Goal: Task Accomplishment & Management: Use online tool/utility

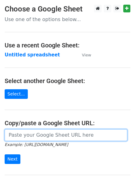
click at [45, 135] on input "url" at bounding box center [66, 135] width 123 height 12
type input "https://docs.google.com/spreadsheets/d/1elQR0AQrUJWC-hri_64NDddoNQ0vAIu9kN5WAxp…"
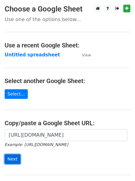
click at [9, 159] on input "Next" at bounding box center [13, 159] width 16 height 10
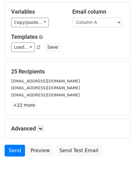
scroll to position [60, 0]
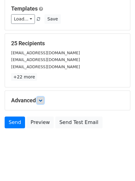
click at [40, 100] on link at bounding box center [40, 100] width 7 height 7
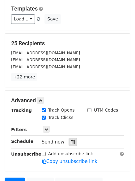
click at [71, 142] on icon at bounding box center [73, 142] width 4 height 4
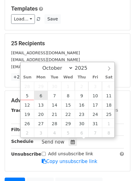
type input "2025-10-06 12:00"
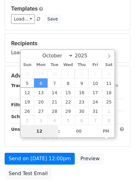
type input "4"
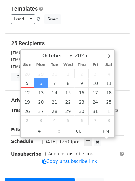
type input "2025-10-06 16:00"
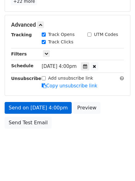
scroll to position [110, 0]
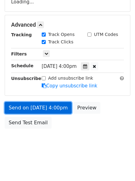
click at [35, 107] on form "Variables Copy/paste... {{Column A}} {{Column B}} {{Column C}} {{Column D}} {{C…" at bounding box center [68, 27] width 126 height 209
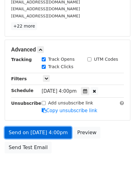
click at [46, 131] on link "Send on Oct 6 at 4:00pm" at bounding box center [38, 133] width 67 height 12
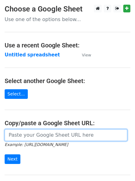
click at [48, 135] on input "url" at bounding box center [66, 135] width 123 height 12
click at [48, 134] on input "url" at bounding box center [66, 135] width 123 height 12
type input "https://docs.google.com/spreadsheets/d/1elQR0AQrUJWC-hri_64NDddoNQ0vAIu9kN5WAxp…"
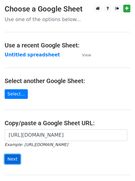
click at [11, 159] on input "Next" at bounding box center [13, 159] width 16 height 10
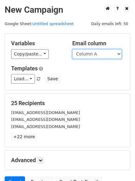
click at [120, 53] on select "Column A Column B Column C Column D Column E" at bounding box center [97, 54] width 50 height 10
select select "Column B"
click at [72, 49] on select "Column A Column B Column C Column D Column E" at bounding box center [97, 54] width 50 height 10
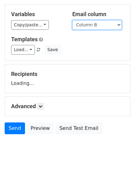
scroll to position [35, 0]
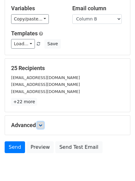
click at [41, 126] on icon at bounding box center [41, 125] width 4 height 4
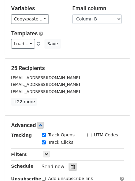
click at [71, 166] on icon at bounding box center [73, 166] width 4 height 4
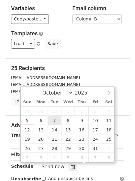
type input "2025-10-07 12:00"
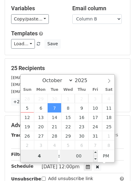
type input "4"
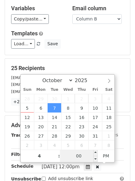
type input "2025-10-07 16:00"
type input "04"
click at [80, 159] on input "00" at bounding box center [79, 155] width 38 height 12
type input "5"
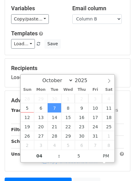
type input "2025-10-07 16:05"
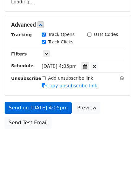
scroll to position [135, 0]
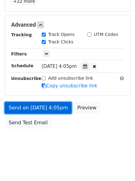
click at [22, 106] on link "Send on Oct 7 at 4:05pm" at bounding box center [38, 108] width 67 height 12
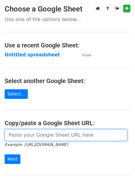
click at [35, 134] on input "url" at bounding box center [66, 135] width 123 height 12
click at [44, 136] on input "url" at bounding box center [66, 135] width 123 height 12
type input "https://docs.google.com/spreadsheets/d/1elQR0AQrUJWC-hri_64NDddoNQ0vAIu9kN5WAxp…"
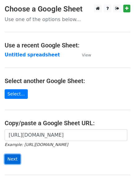
click at [10, 158] on input "Next" at bounding box center [13, 159] width 16 height 10
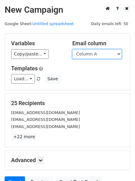
click at [118, 53] on select "Column A Column B Column C Column D Column E" at bounding box center [97, 54] width 50 height 10
select select "Column C"
click at [72, 49] on select "Column A Column B Column C Column D Column E" at bounding box center [97, 54] width 50 height 10
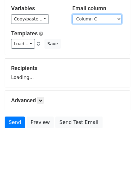
scroll to position [47, 0]
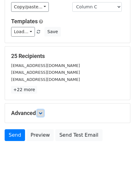
click at [42, 110] on link at bounding box center [40, 113] width 7 height 7
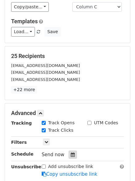
click at [71, 153] on icon at bounding box center [73, 154] width 4 height 4
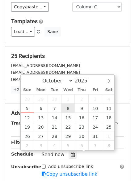
type input "2025-10-08 12:00"
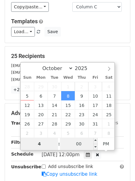
type input "4"
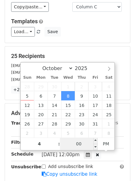
type input "2025-10-08 16:00"
type input "04"
click at [78, 145] on input "00" at bounding box center [79, 143] width 38 height 12
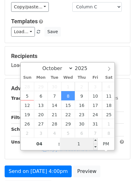
type input "10"
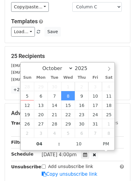
type input "2025-10-08 16:10"
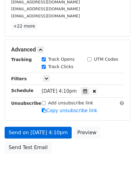
scroll to position [135, 0]
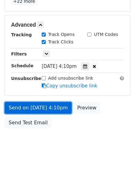
click at [29, 107] on link "Send on Oct 8 at 4:10pm" at bounding box center [38, 108] width 67 height 12
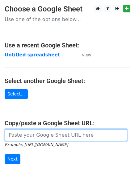
click at [38, 133] on input "url" at bounding box center [66, 135] width 123 height 12
type input "[URL][DOMAIN_NAME]"
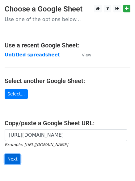
click at [13, 157] on input "Next" at bounding box center [13, 159] width 16 height 10
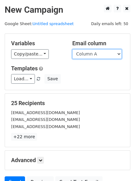
click at [119, 54] on select "Column A Column B Column C Column D Column E" at bounding box center [97, 54] width 50 height 10
select select "Column D"
click at [72, 49] on select "Column A Column B Column C Column D Column E" at bounding box center [97, 54] width 50 height 10
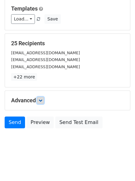
click at [41, 100] on icon at bounding box center [41, 100] width 4 height 4
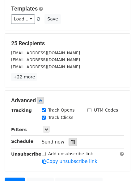
click at [71, 142] on icon at bounding box center [73, 142] width 4 height 4
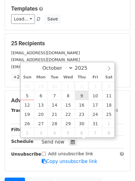
type input "[DATE] 12:00"
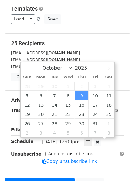
scroll to position [0, 0]
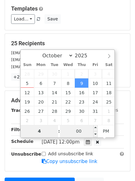
type input "4"
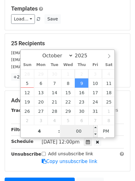
type input "[DATE] 16:00"
type input "04"
click at [79, 129] on input "00" at bounding box center [79, 131] width 38 height 12
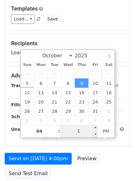
type input "15"
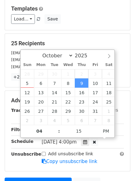
type input "[DATE] 16:15"
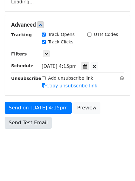
scroll to position [135, 0]
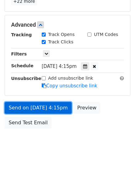
click at [37, 106] on link "Send on [DATE] 4:15pm" at bounding box center [38, 108] width 67 height 12
